Goal: Answer question/provide support: Answer question/provide support

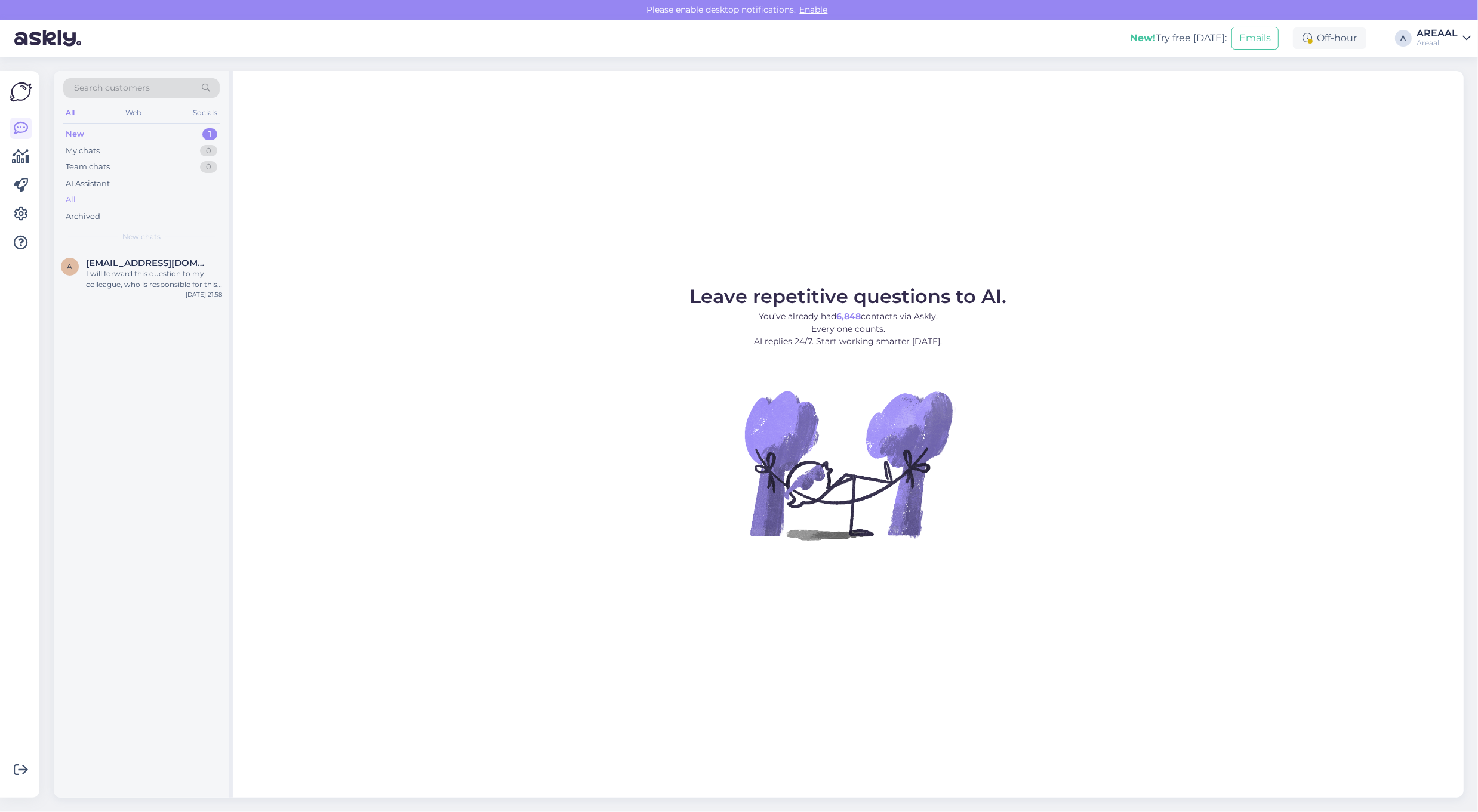
click at [142, 198] on div "All" at bounding box center [142, 200] width 157 height 17
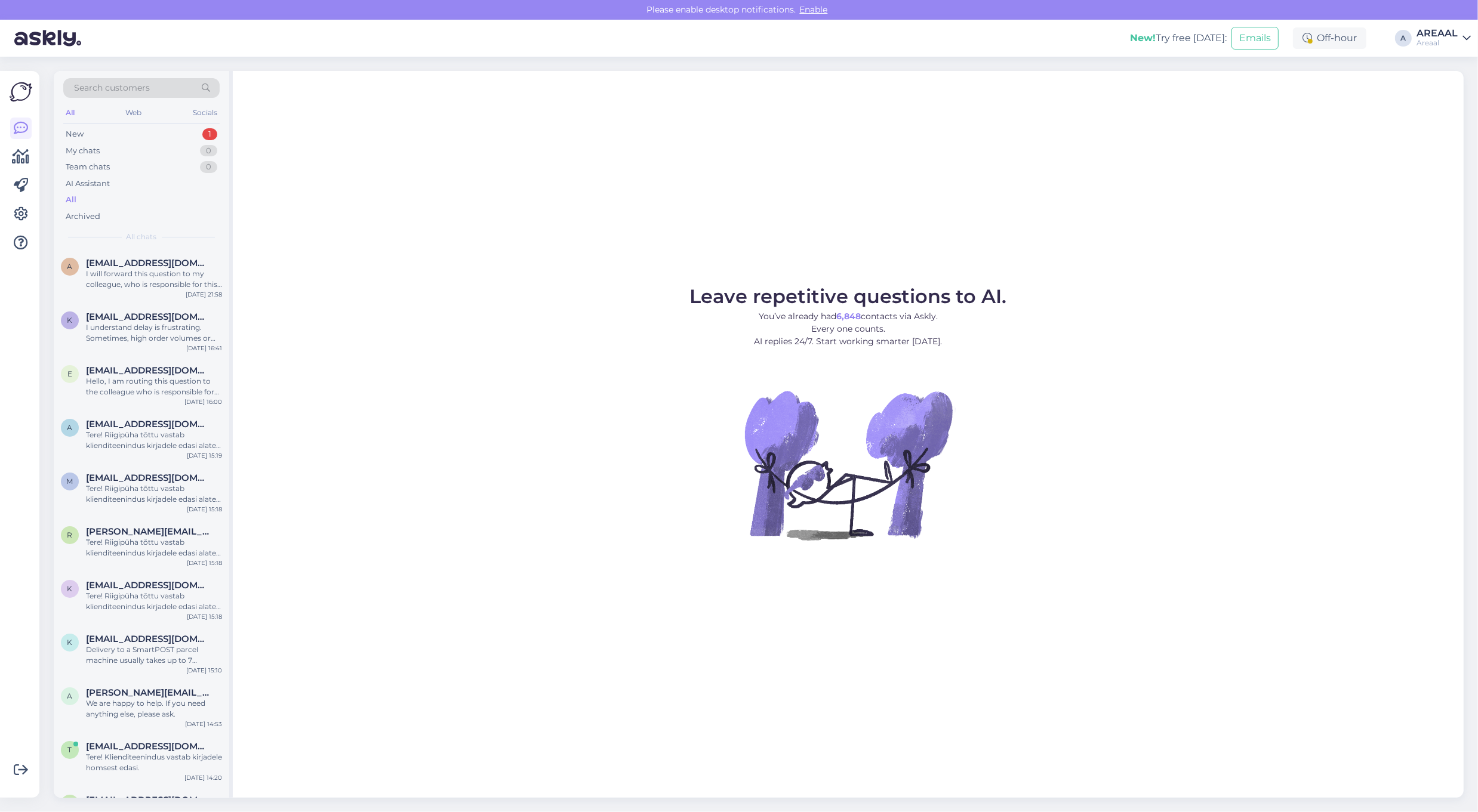
click at [150, 270] on div "I will forward this question to my colleague, who is responsible for this. The …" at bounding box center [153, 279] width 136 height 21
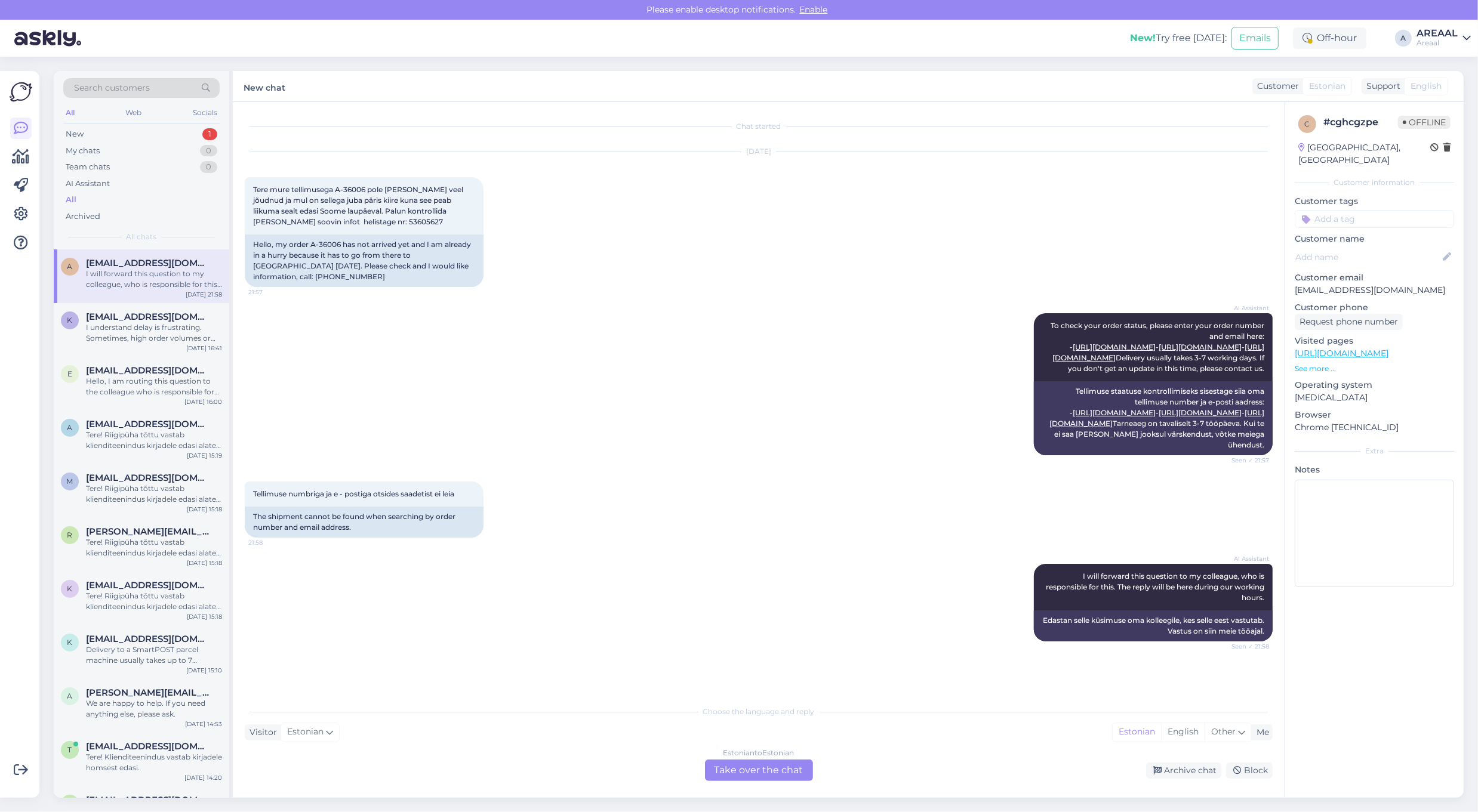
scroll to position [19, 0]
click at [771, 776] on div "Estonian to Estonian Take over the chat" at bounding box center [759, 770] width 108 height 21
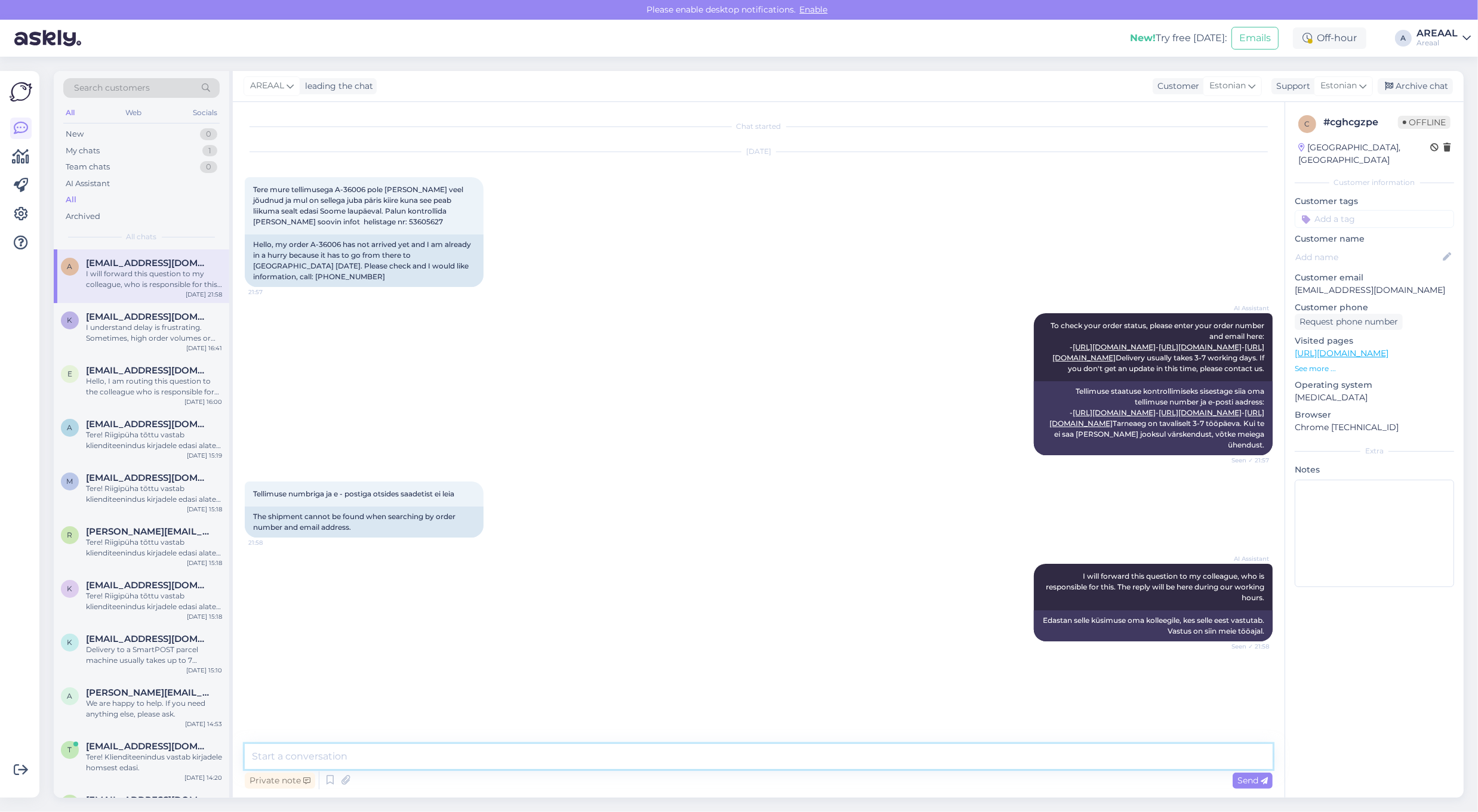
click at [757, 757] on textarea at bounding box center [758, 757] width 1028 height 25
type textarea "Tere! Palun saatke [PERSON_NAME] kohta [EMAIL_ADDRESS][DOMAIN_NAME]."
click at [1427, 81] on div "Archive chat" at bounding box center [1415, 86] width 75 height 16
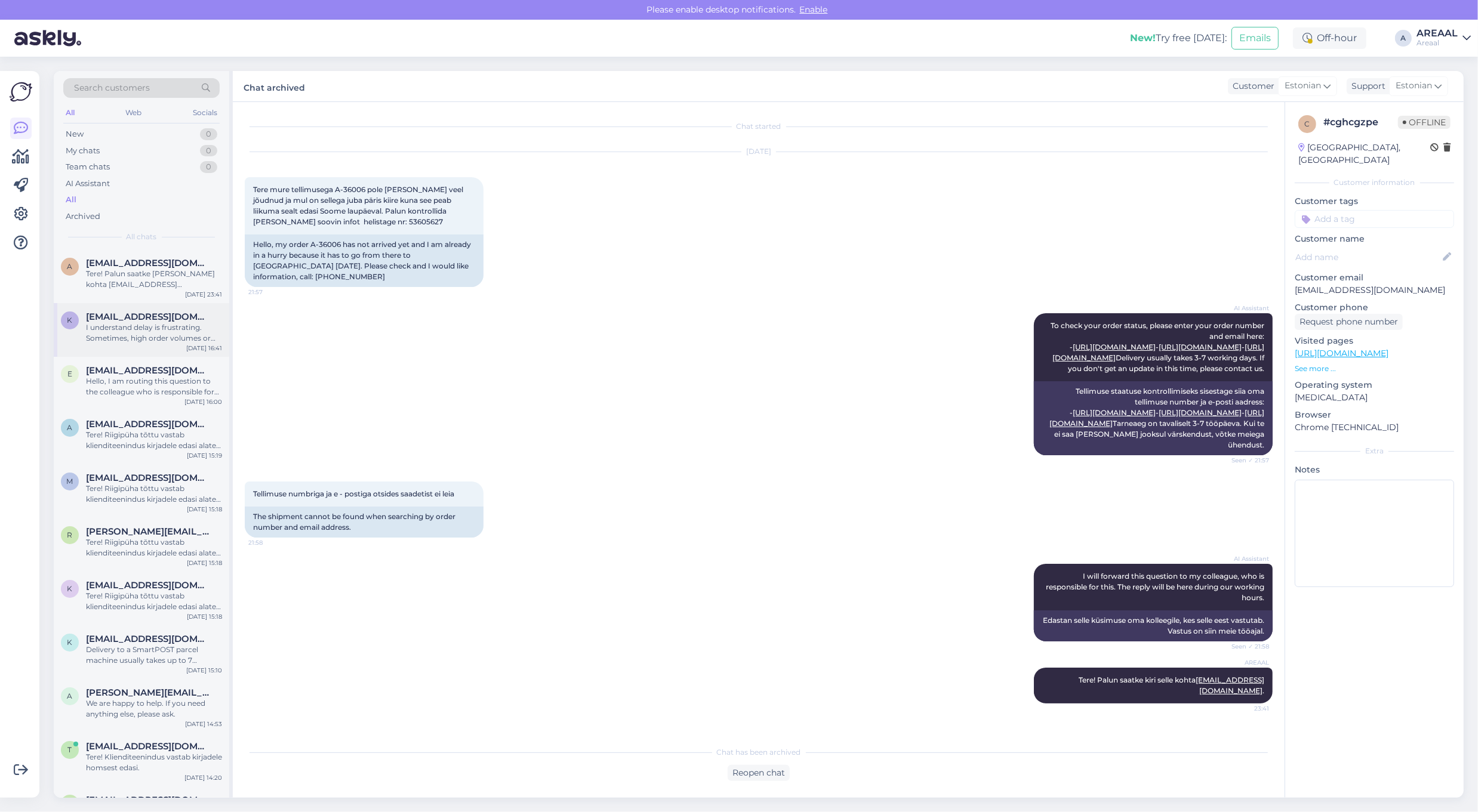
click at [183, 312] on span "[EMAIL_ADDRESS][DOMAIN_NAME]" at bounding box center [148, 317] width 124 height 11
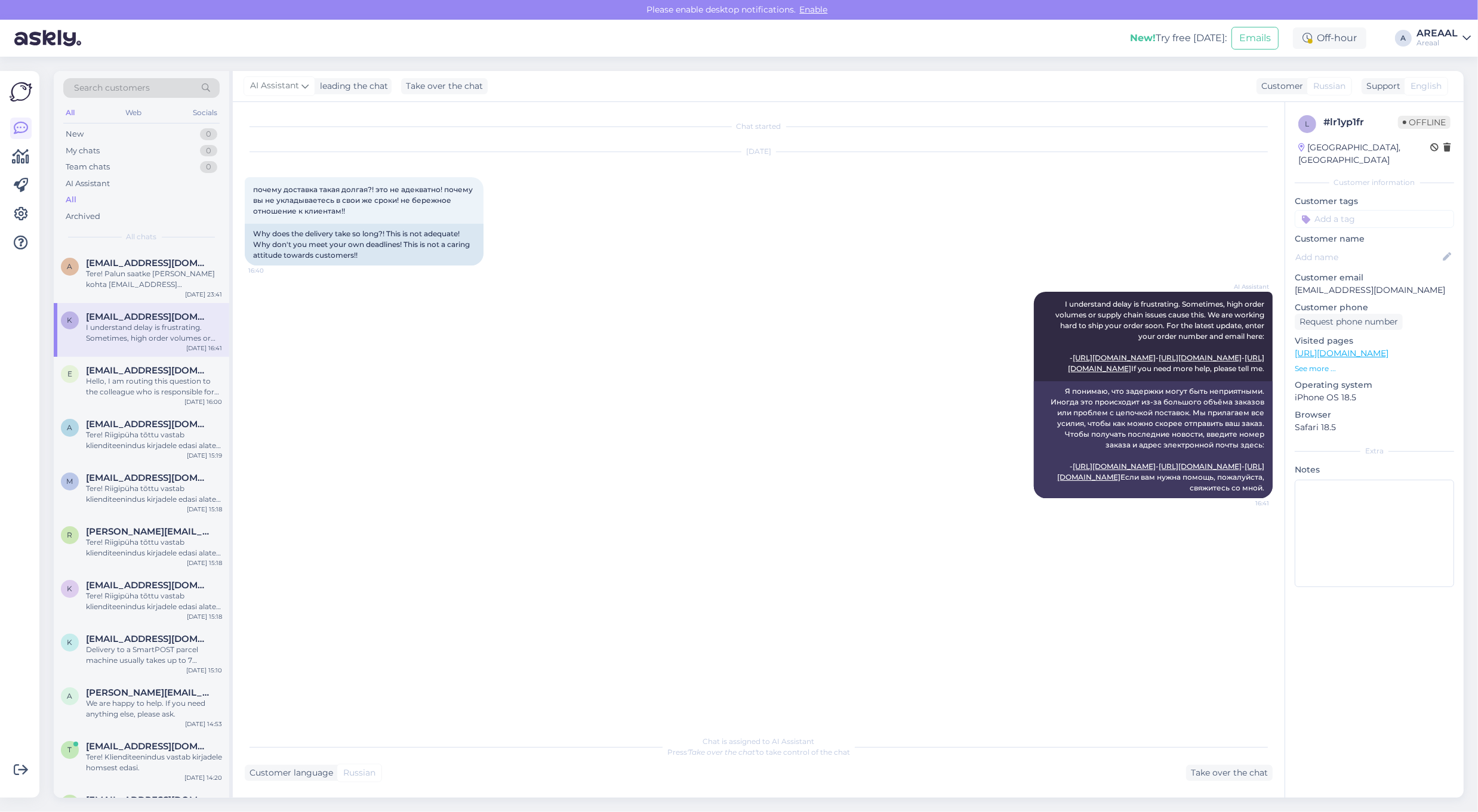
click at [385, 383] on div "AI Assistant I understand delay is frustrating. Sometimes, high order volumes o…" at bounding box center [758, 395] width 1028 height 233
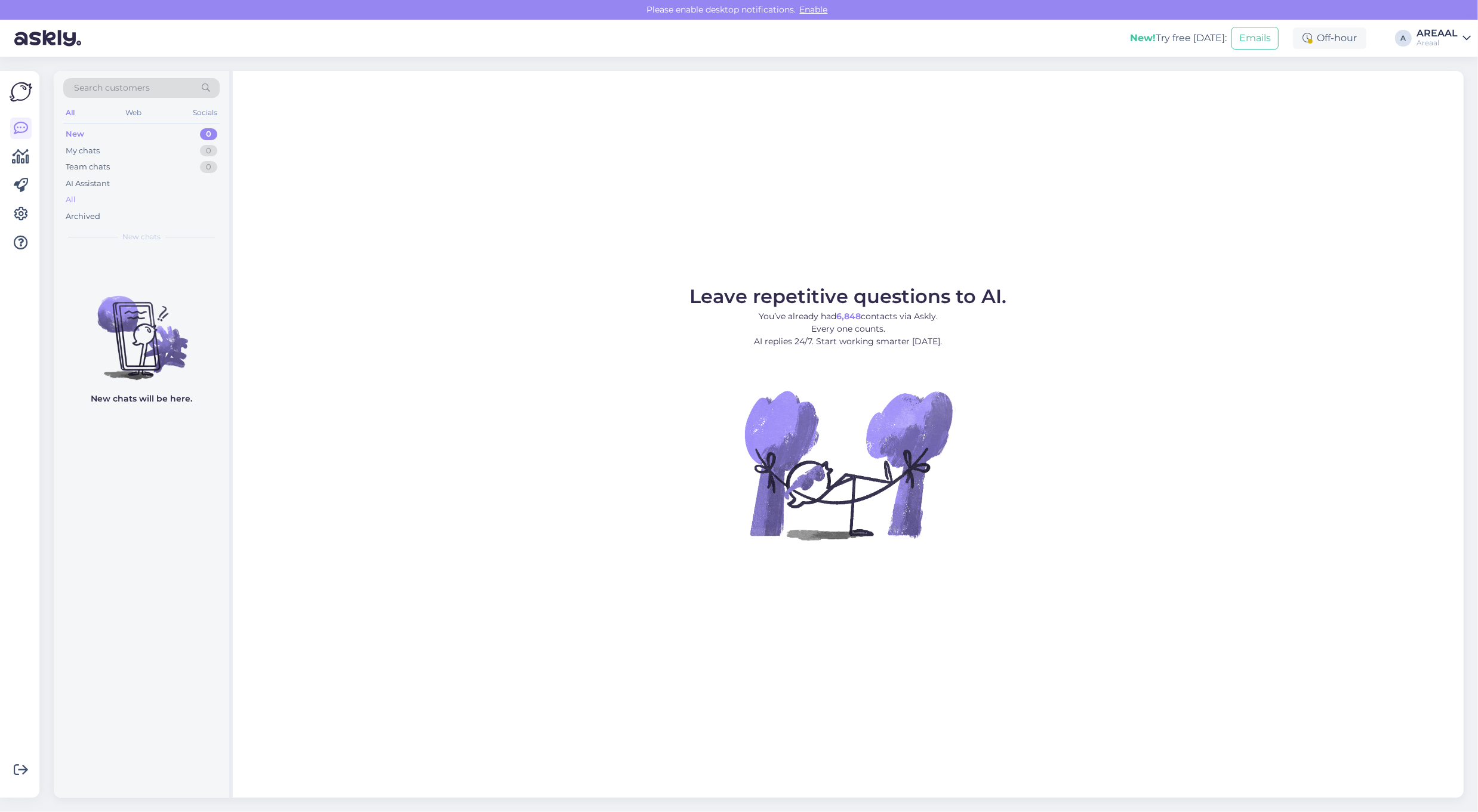
click at [151, 198] on div "All" at bounding box center [142, 200] width 157 height 17
click at [155, 203] on div "All" at bounding box center [142, 200] width 157 height 17
click at [161, 210] on div "Archived" at bounding box center [142, 217] width 157 height 17
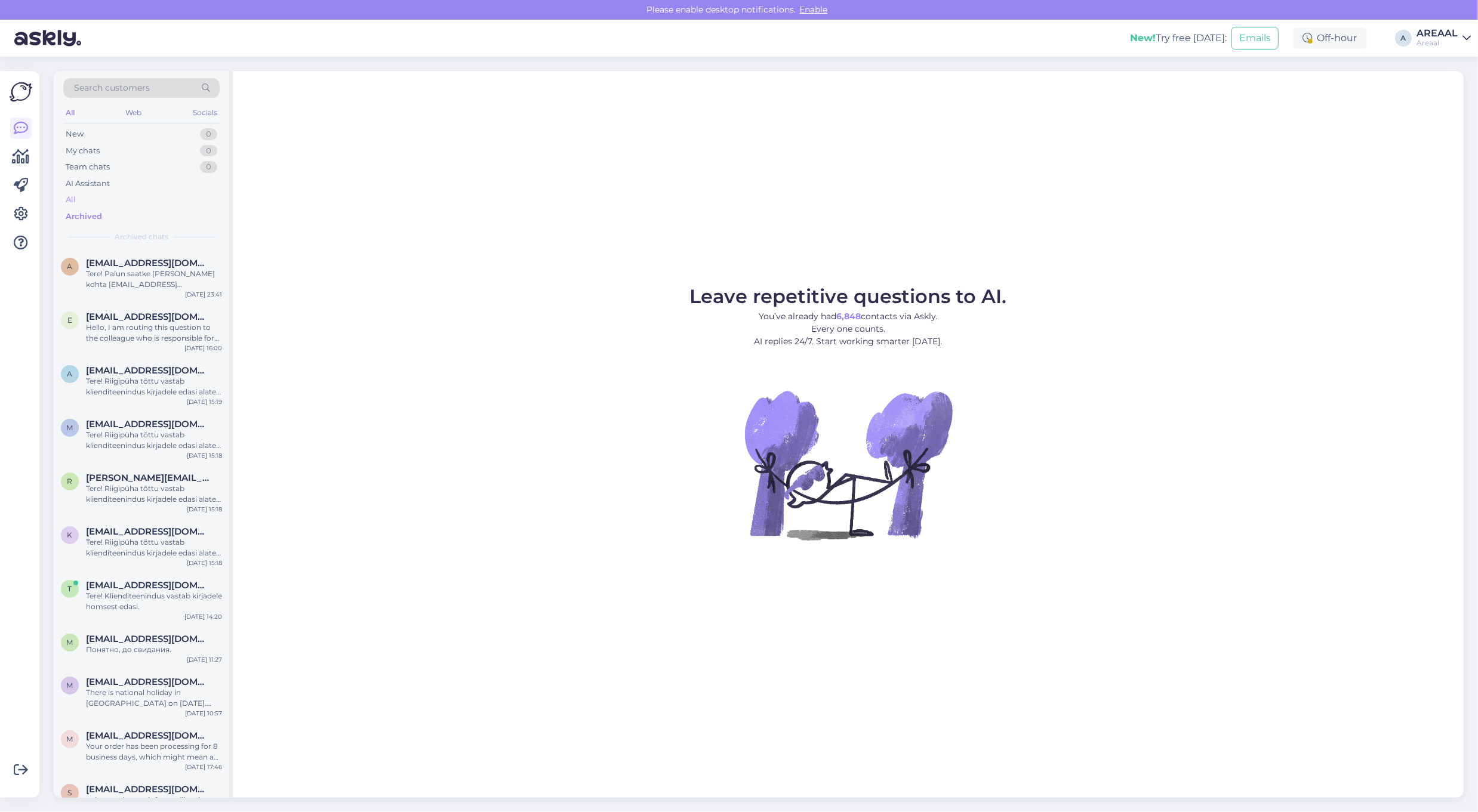
click at [155, 197] on div "All" at bounding box center [142, 200] width 157 height 17
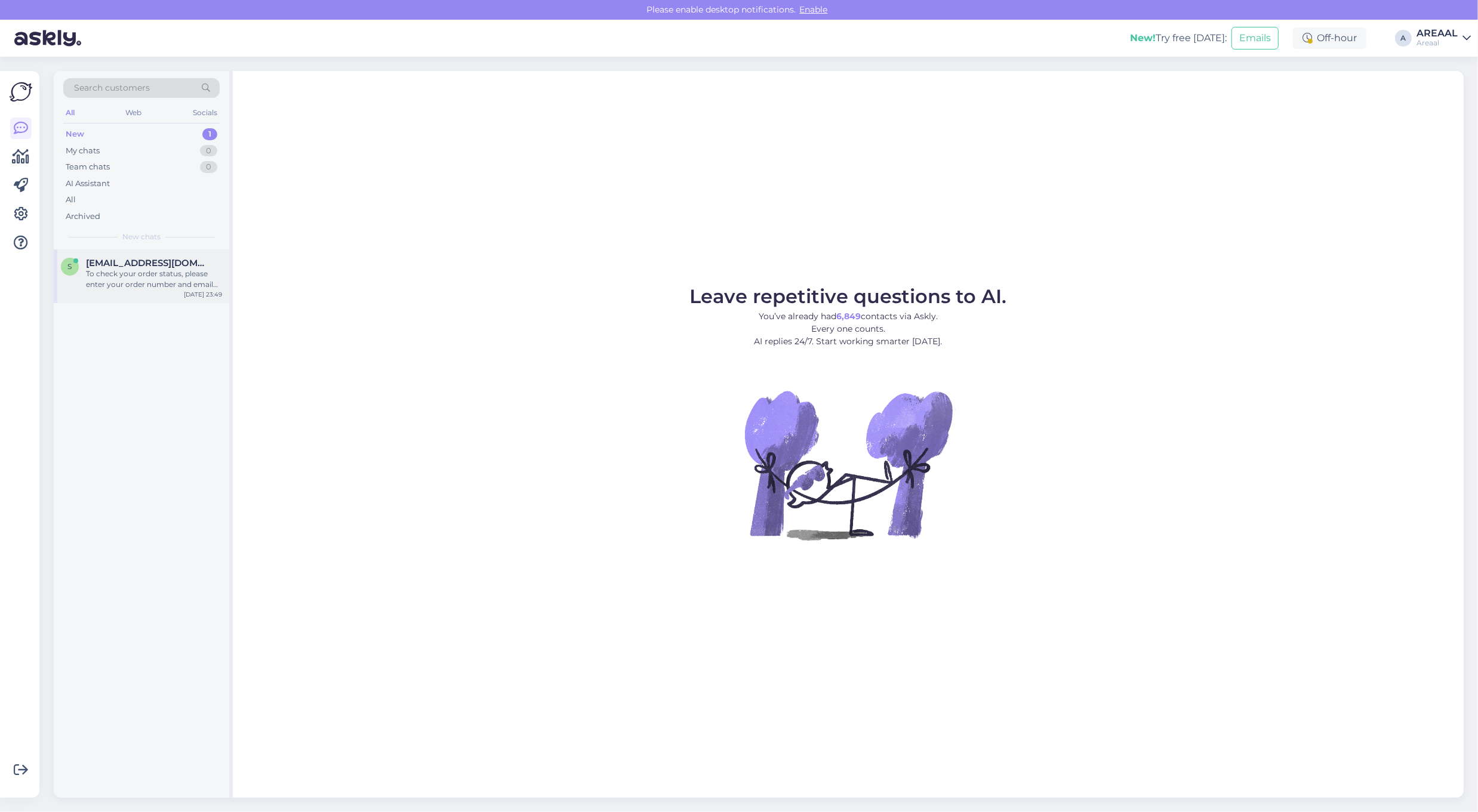
click at [171, 287] on div "To check your order status, please enter your order number and email here: - [U…" at bounding box center [153, 279] width 136 height 21
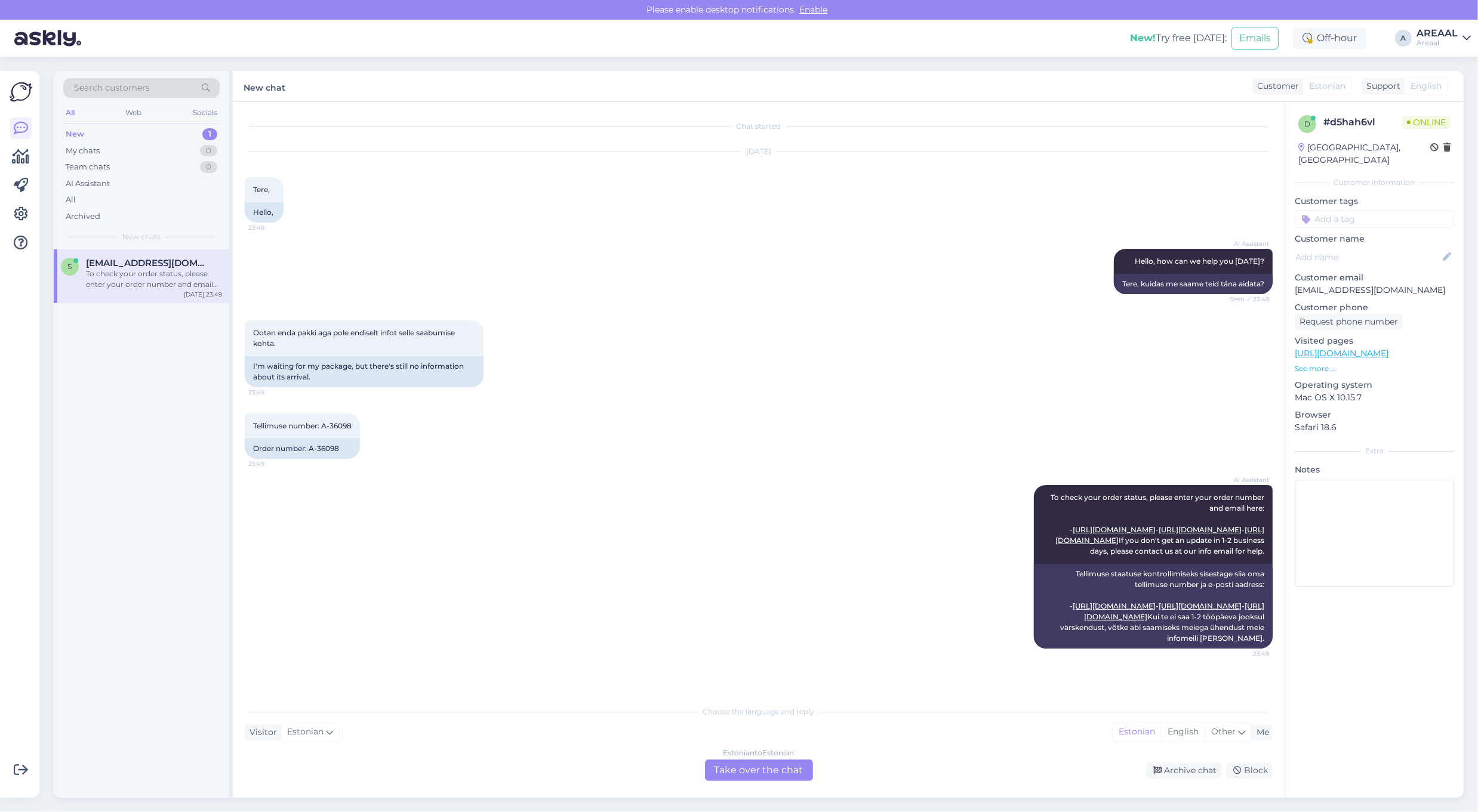
scroll to position [26, 0]
drag, startPoint x: 359, startPoint y: 395, endPoint x: 323, endPoint y: 401, distance: 36.5
click at [323, 414] on div "Tellimuse number: A-36098 23:49" at bounding box center [302, 426] width 115 height 25
copy span "A-36098"
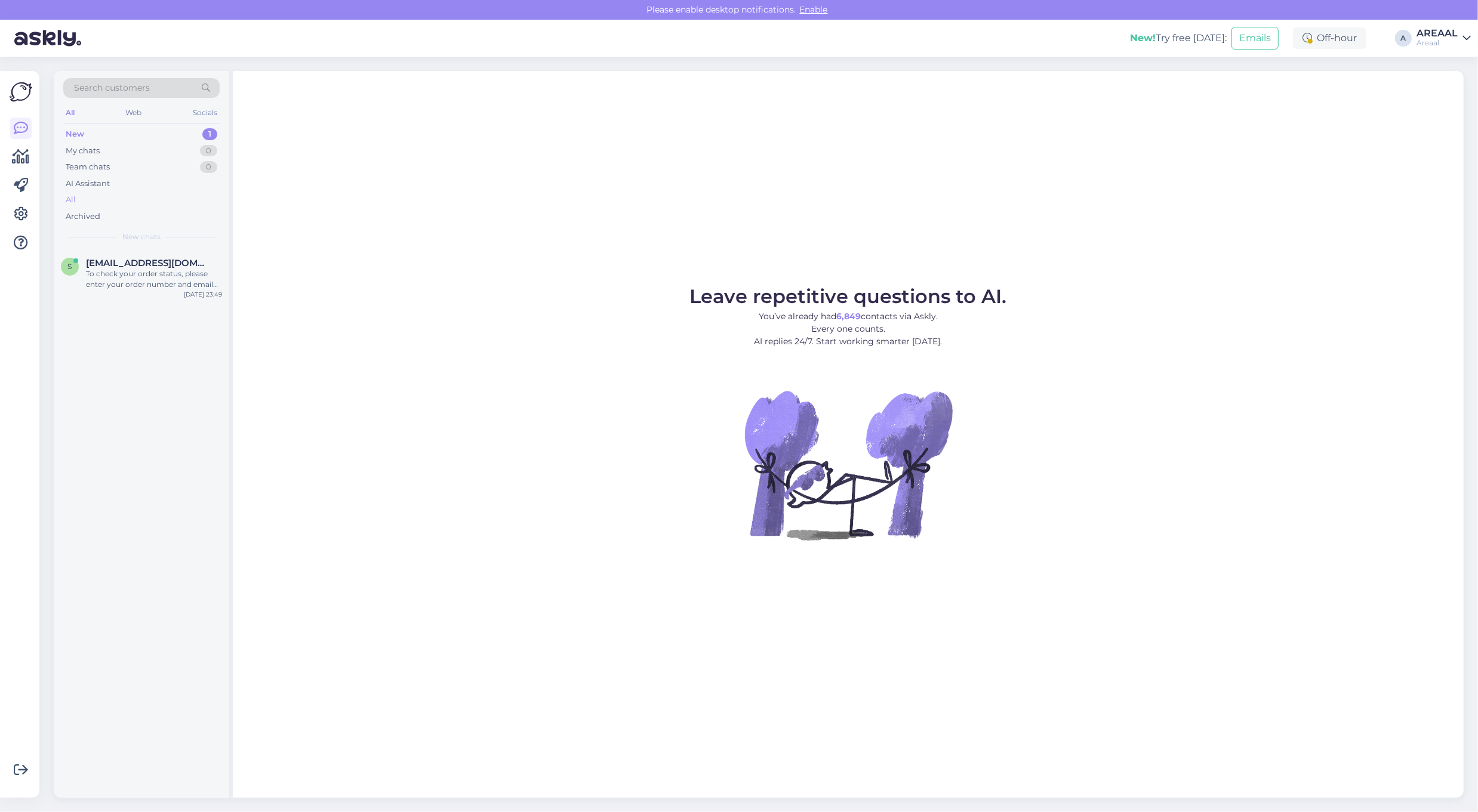
click at [144, 198] on div "All" at bounding box center [142, 200] width 157 height 17
click at [156, 269] on div "[EMAIL_ADDRESS][DOMAIN_NAME] To check your order status, please enter your orde…" at bounding box center [153, 274] width 136 height 32
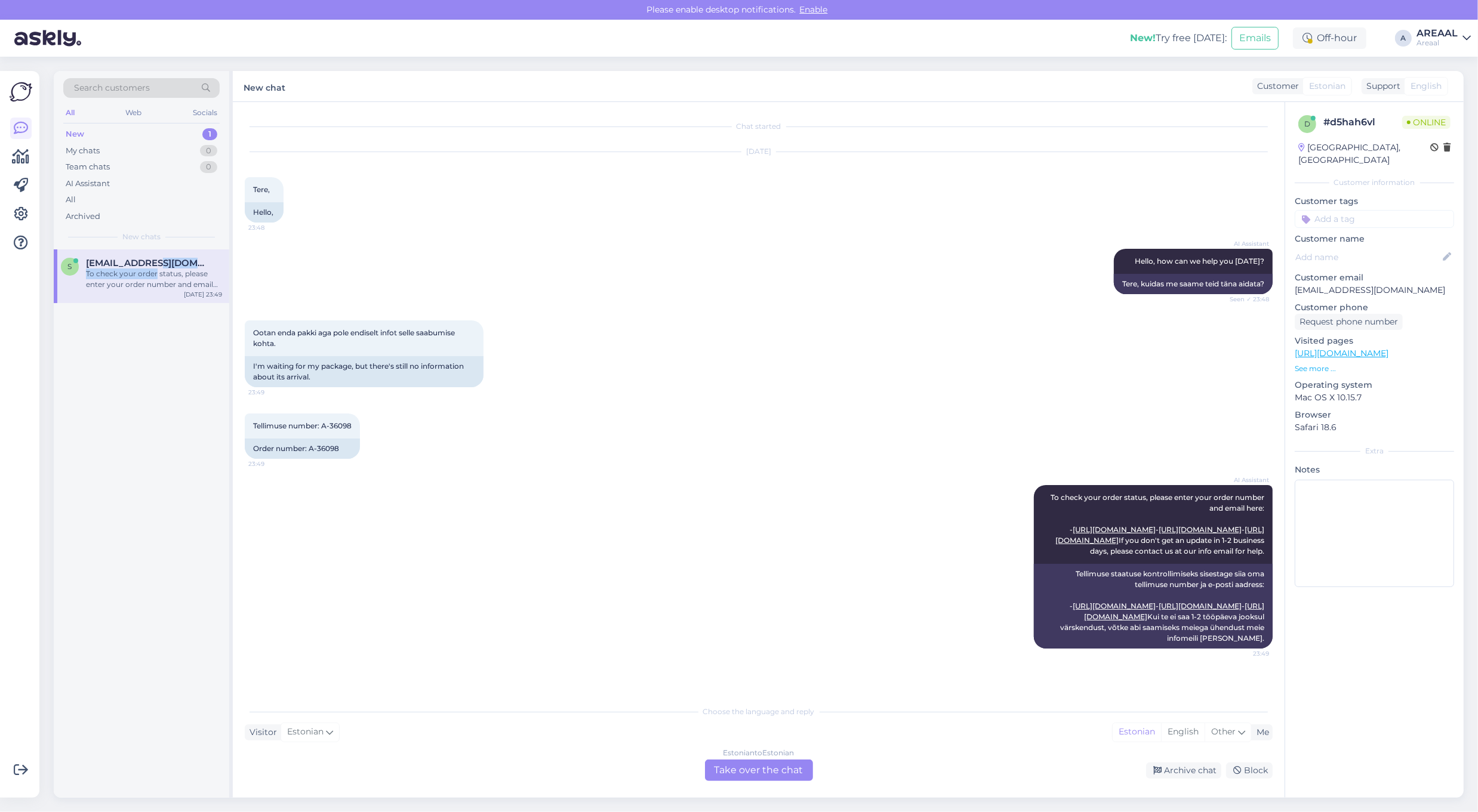
scroll to position [26, 0]
click at [1194, 765] on div "Archive chat" at bounding box center [1184, 771] width 75 height 16
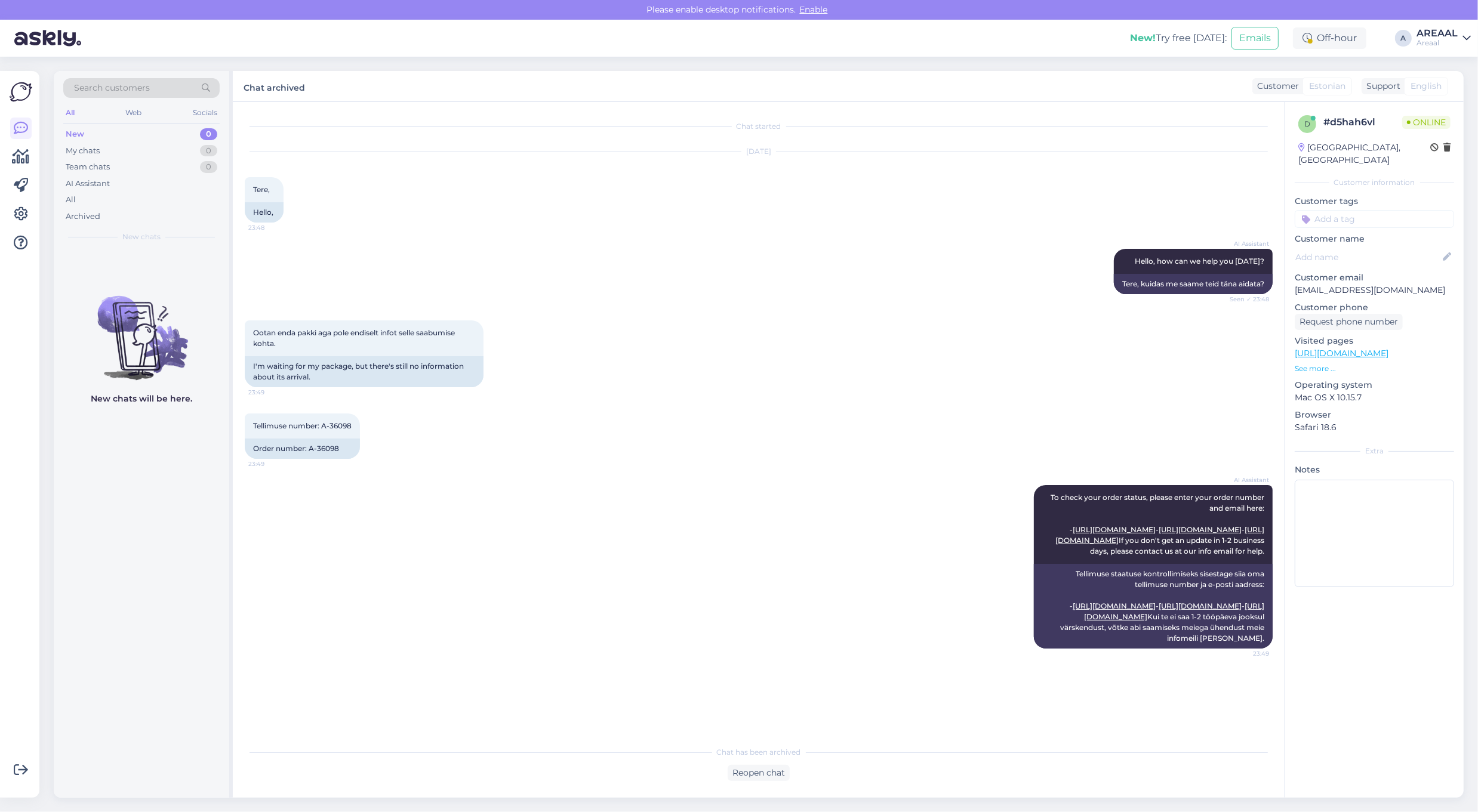
click at [731, 455] on div "Tellimuse number: A-36098 23:49 Order number: A-36098" at bounding box center [758, 436] width 1028 height 71
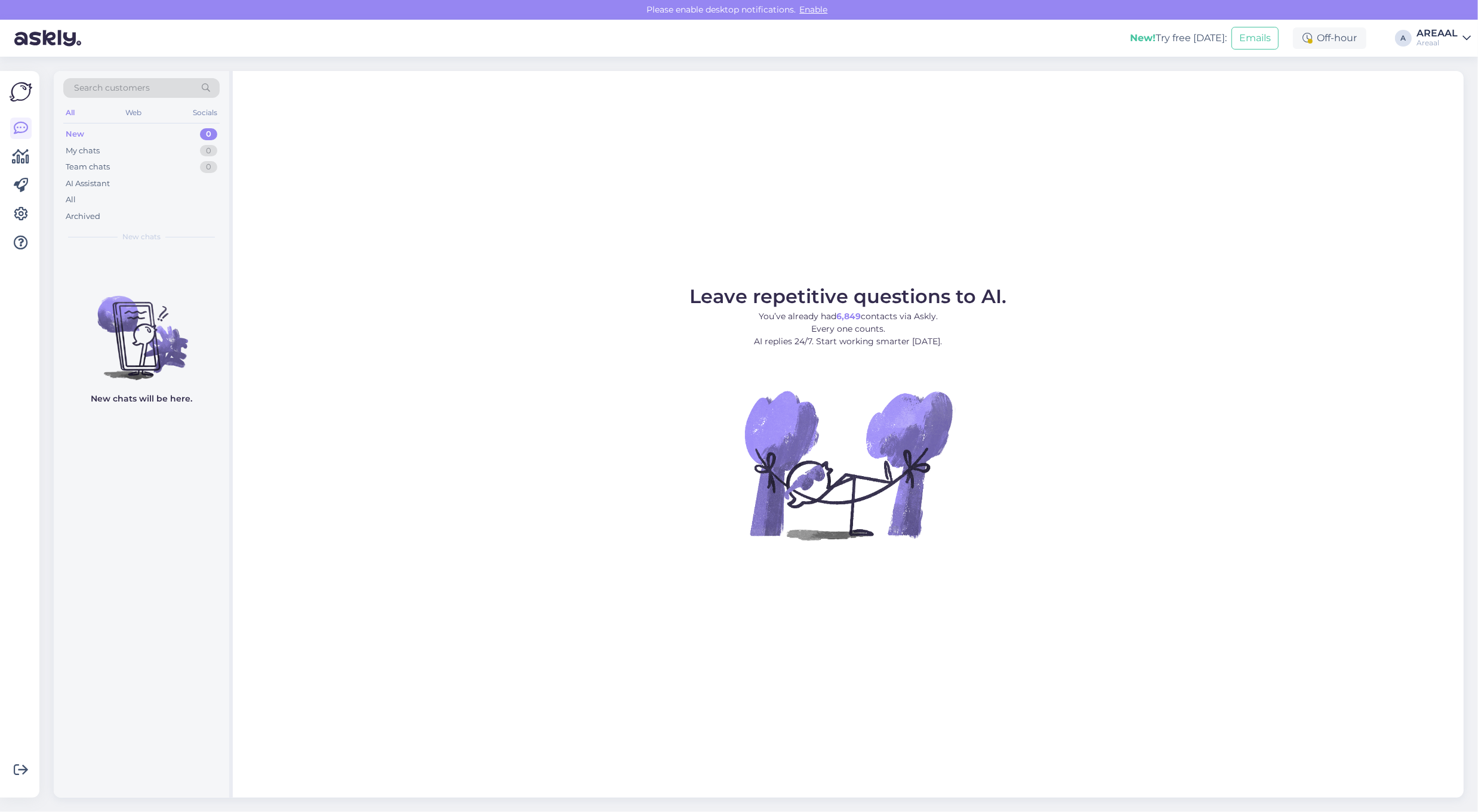
click at [723, 141] on div "Leave repetitive questions to AI. You’ve already had 6,849 contacts via Askly. …" at bounding box center [848, 434] width 1231 height 727
click at [177, 195] on div "All" at bounding box center [142, 200] width 157 height 17
click at [174, 196] on div "All" at bounding box center [142, 200] width 157 height 17
